Goal: Check status: Check status

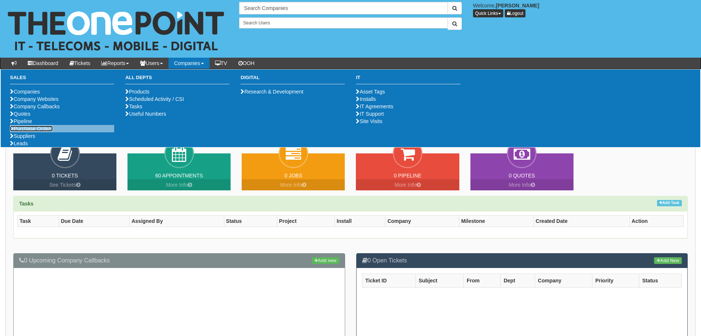
click at [33, 132] on link "Purchase Orders" at bounding box center [31, 129] width 43 height 6
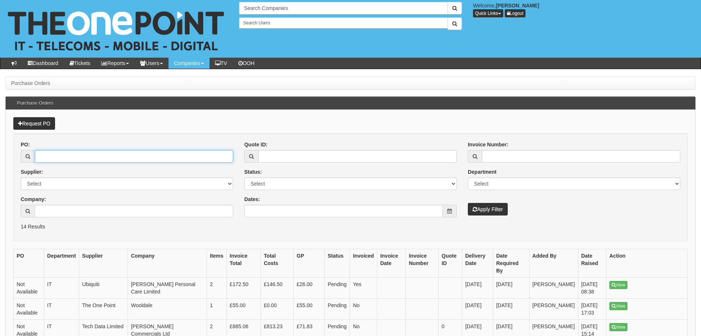
click at [140, 152] on input "PO:" at bounding box center [134, 156] width 198 height 13
type input "19278"
click at [468, 203] on button "Apply Filter" at bounding box center [488, 209] width 40 height 13
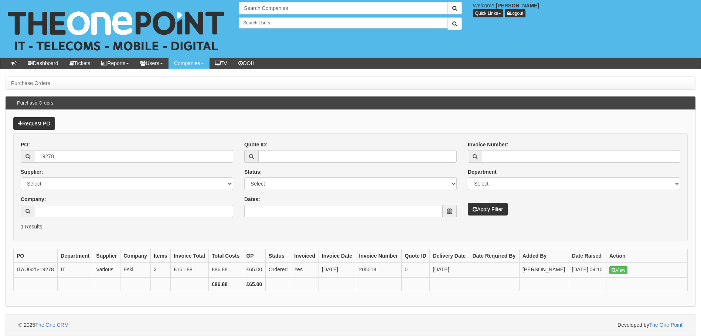
scroll to position [14, 0]
click at [622, 266] on link "View" at bounding box center [618, 270] width 18 height 8
